Goal: Navigation & Orientation: Find specific page/section

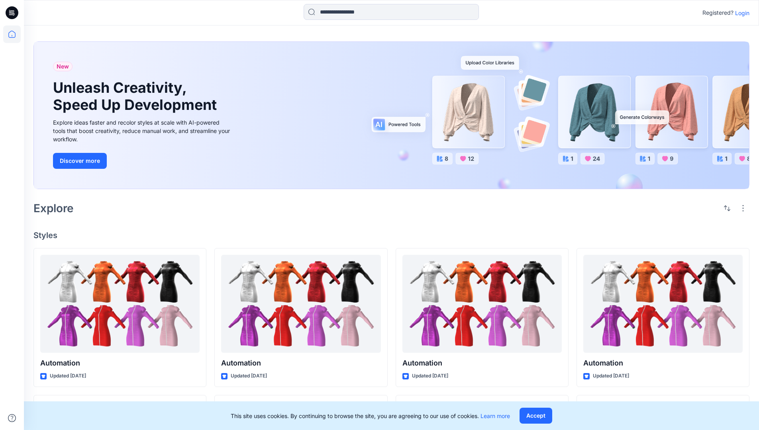
click at [740, 13] on p "Login" at bounding box center [742, 13] width 14 height 8
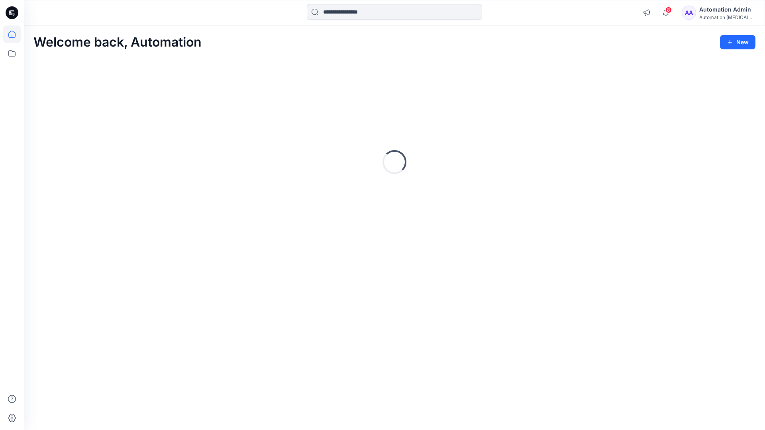
click at [15, 34] on icon at bounding box center [11, 34] width 7 height 7
click at [12, 52] on icon at bounding box center [11, 53] width 7 height 6
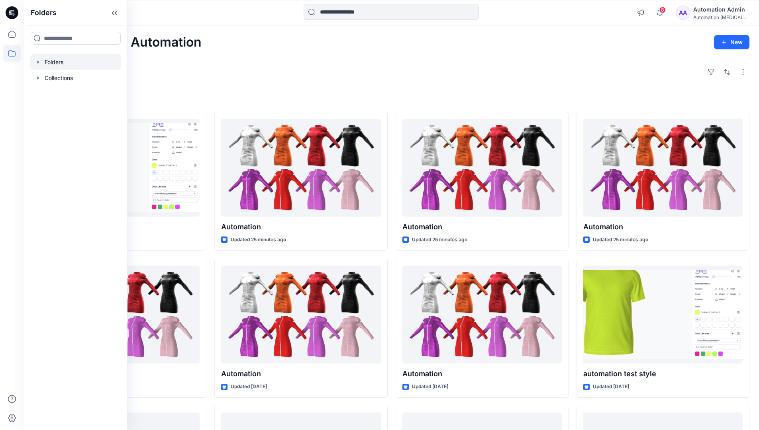
click at [58, 62] on div at bounding box center [75, 62] width 91 height 16
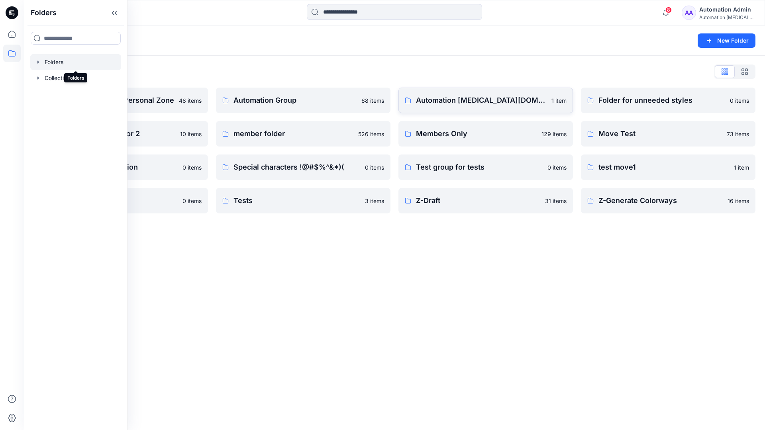
click at [458, 104] on p "Automation testim.io" at bounding box center [481, 100] width 131 height 11
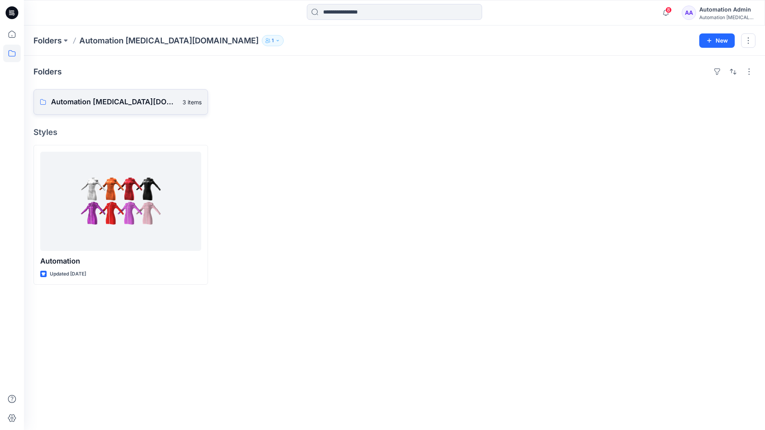
click at [112, 105] on p "Automation testim.io Board" at bounding box center [114, 101] width 127 height 11
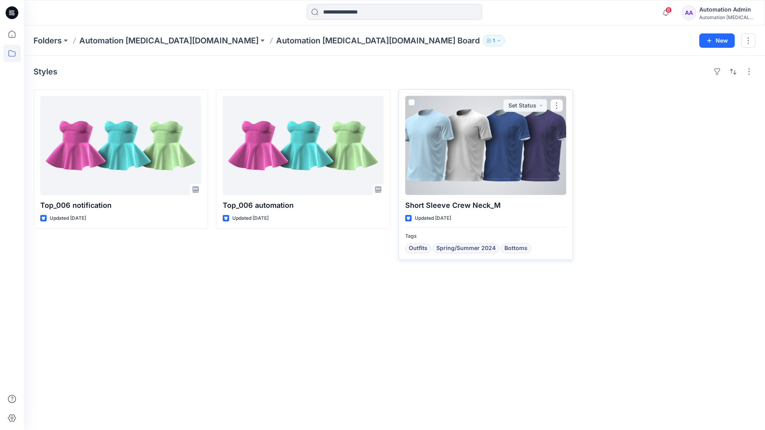
click at [456, 153] on div at bounding box center [485, 145] width 161 height 99
